Goal: Entertainment & Leisure: Consume media (video, audio)

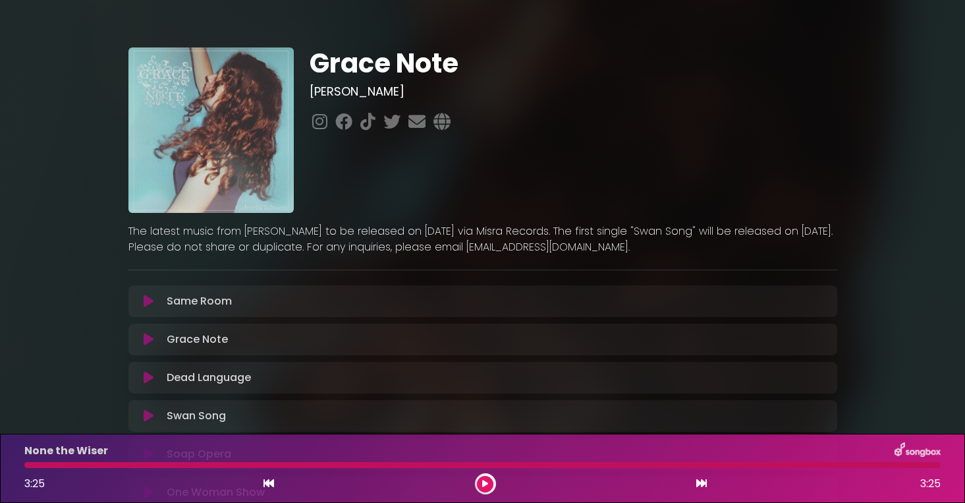
click at [149, 304] on icon at bounding box center [149, 301] width 10 height 13
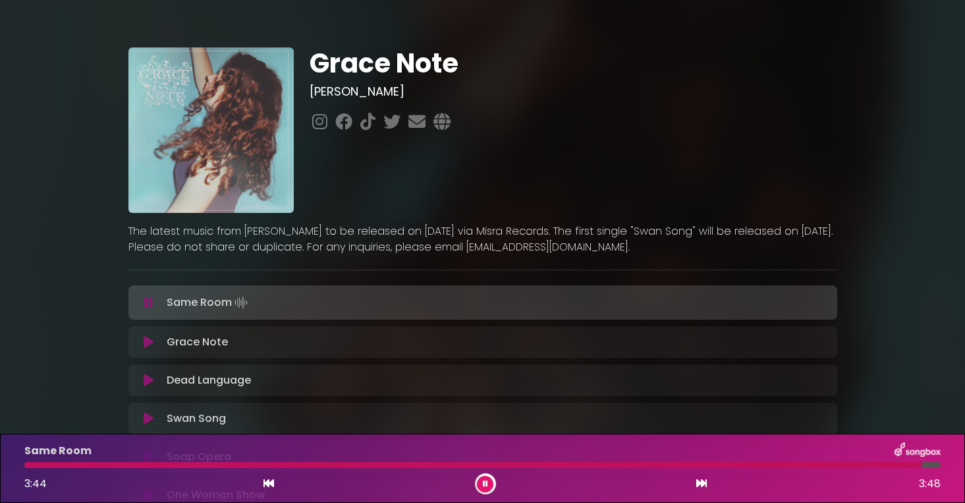
click at [484, 484] on icon at bounding box center [485, 484] width 5 height 8
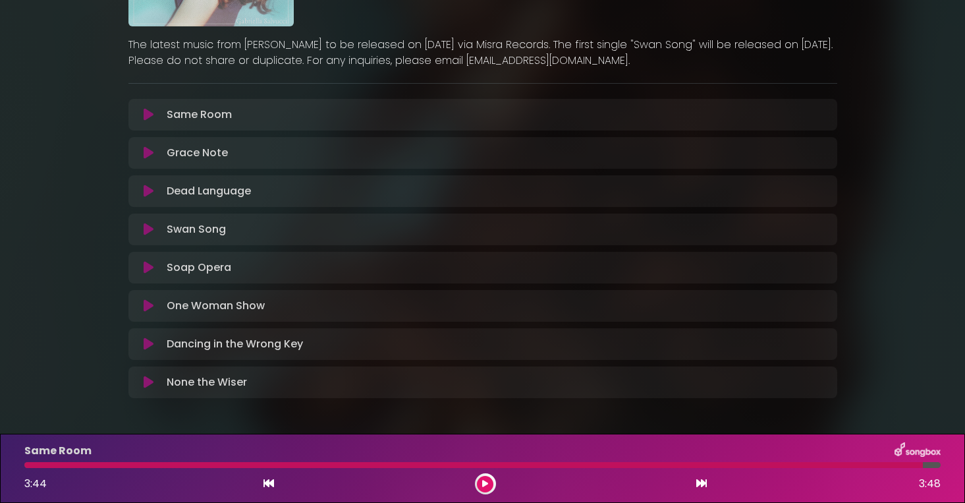
scroll to position [188, 0]
click at [142, 386] on button at bounding box center [149, 380] width 26 height 13
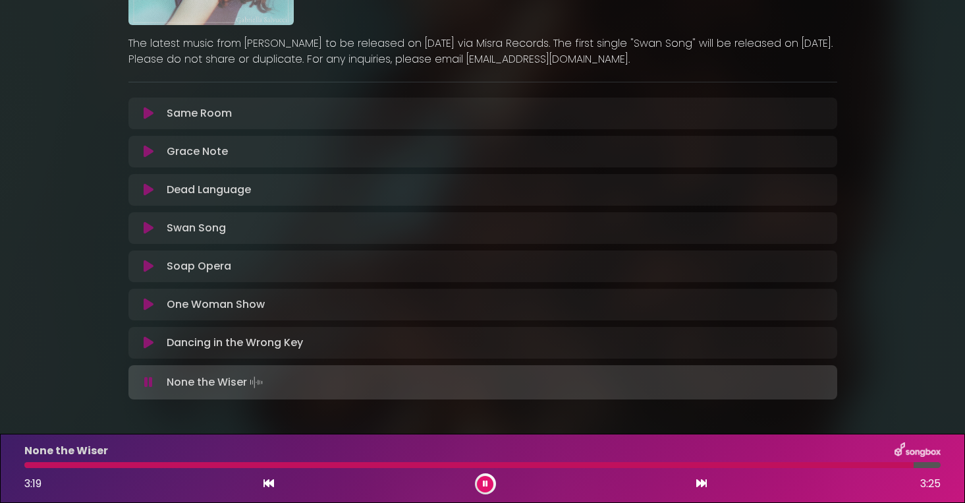
click at [485, 484] on icon at bounding box center [485, 484] width 5 height 8
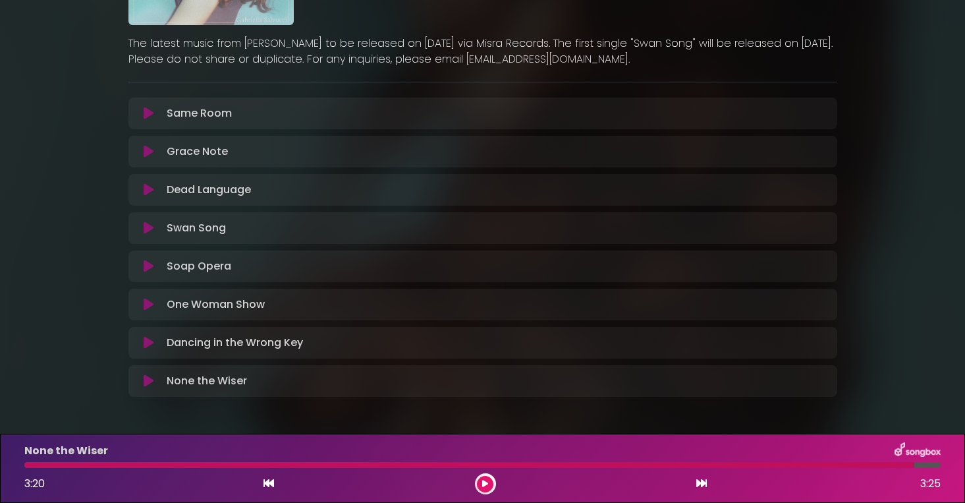
click at [461, 265] on div "Soap Opera Loading Track..." at bounding box center [494, 266] width 667 height 16
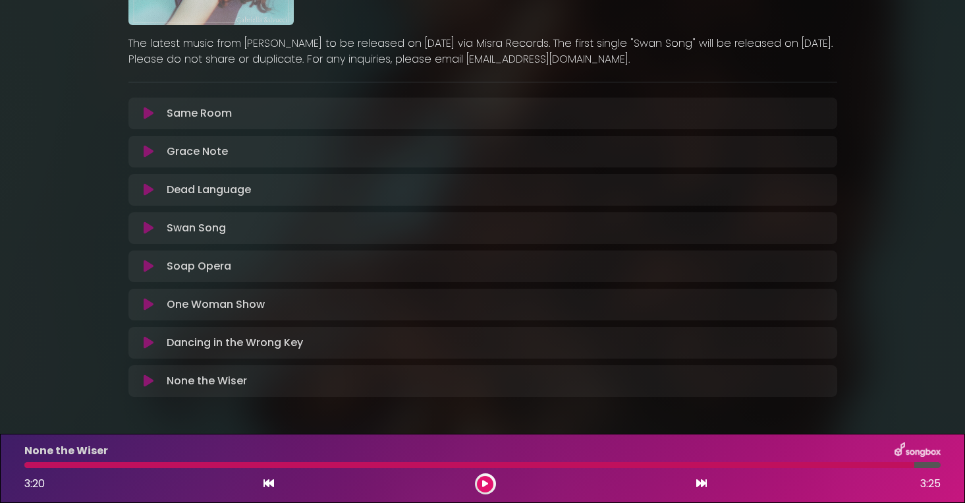
click at [146, 264] on icon at bounding box center [149, 266] width 10 height 13
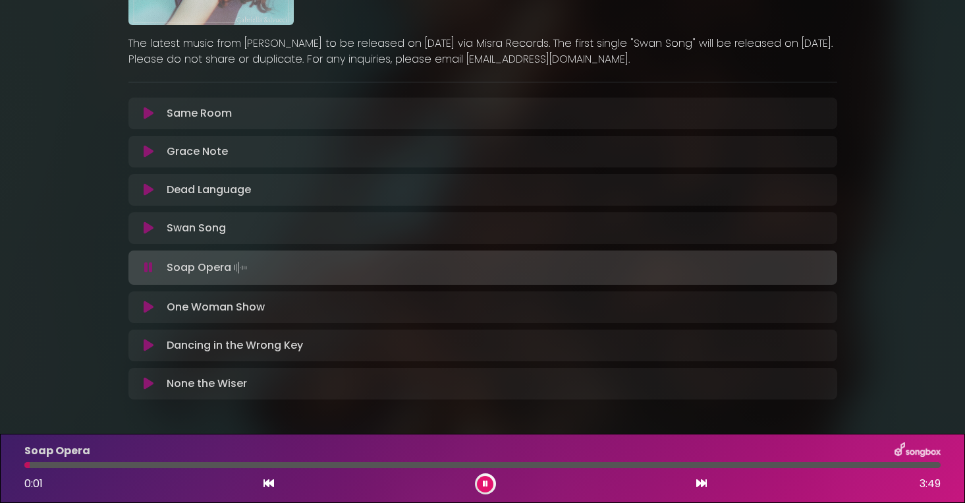
click at [494, 481] on div at bounding box center [485, 483] width 21 height 21
click at [478, 480] on button at bounding box center [485, 484] width 16 height 16
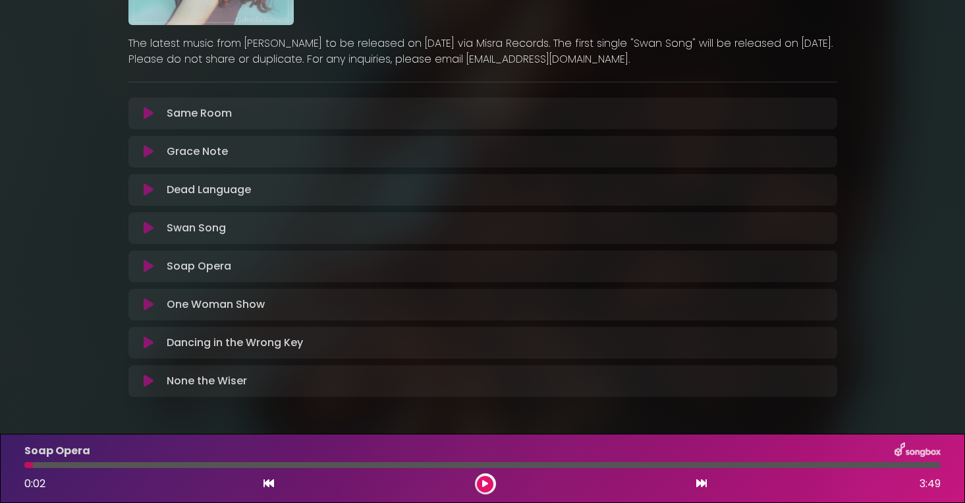
click at [144, 228] on icon at bounding box center [149, 227] width 10 height 13
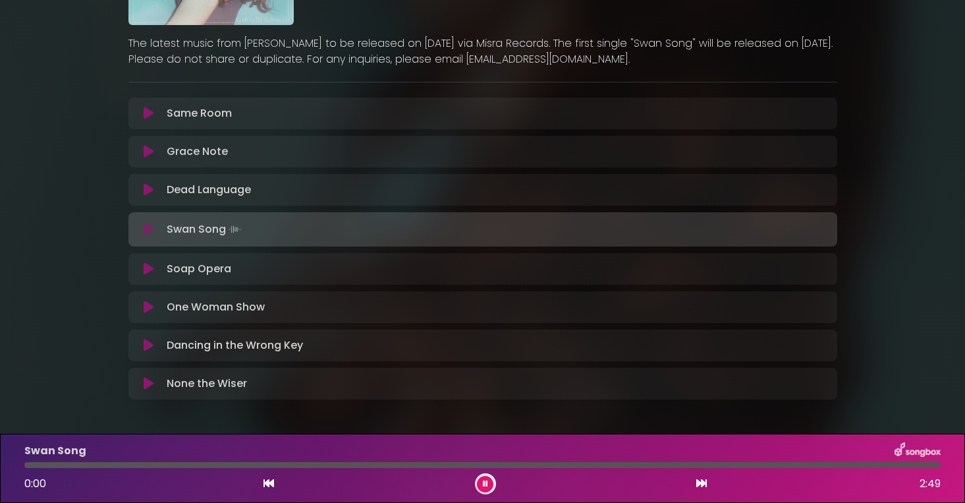
click at [490, 487] on button at bounding box center [485, 484] width 16 height 16
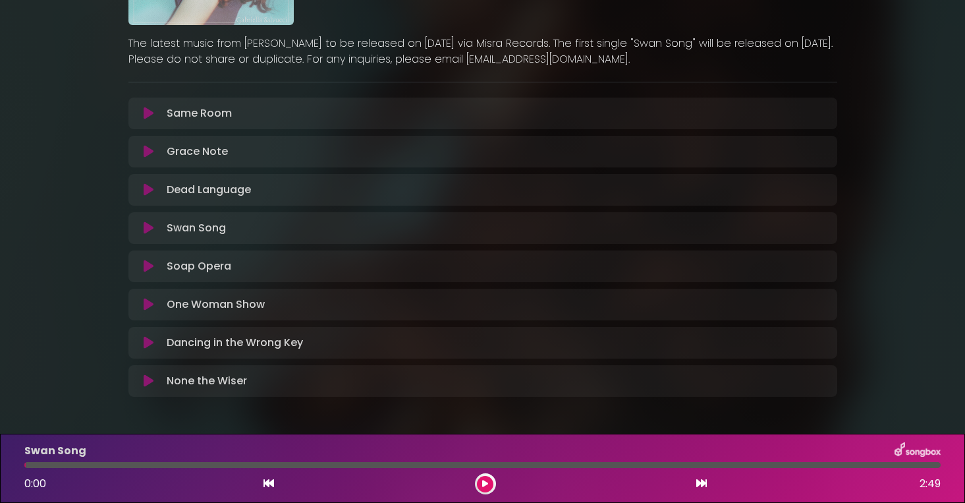
click at [148, 302] on icon at bounding box center [149, 304] width 10 height 13
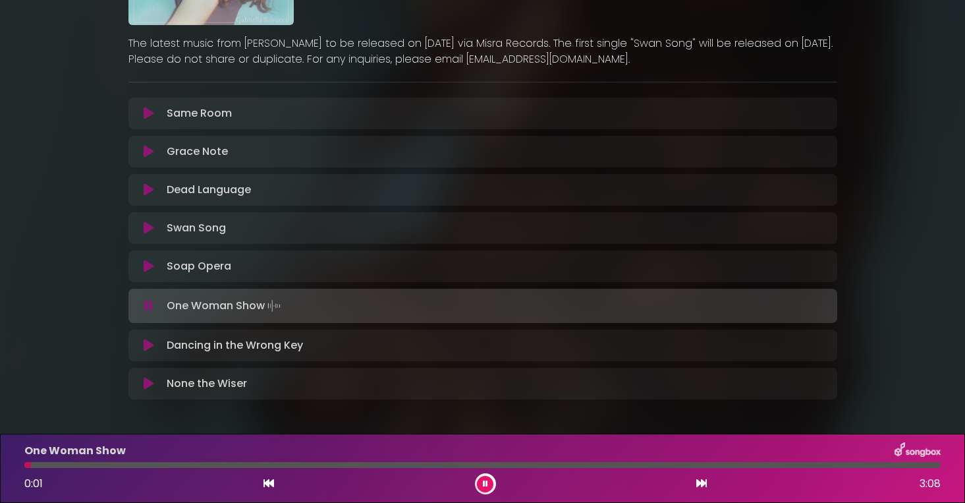
click at [489, 488] on button at bounding box center [485, 484] width 16 height 16
